Goal: Task Accomplishment & Management: Manage account settings

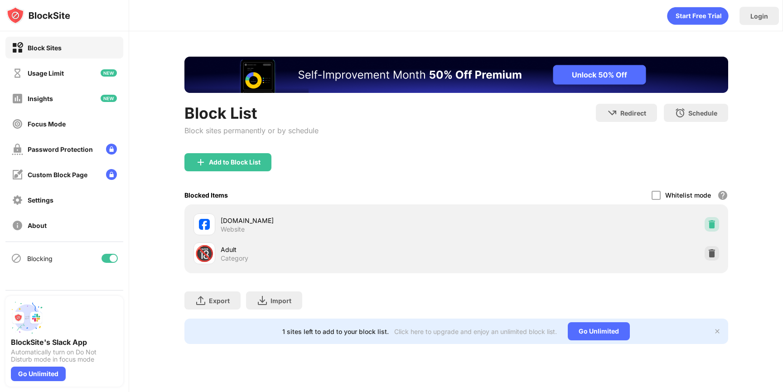
click at [716, 225] on img at bounding box center [712, 224] width 9 height 9
